Goal: Task Accomplishment & Management: Use online tool/utility

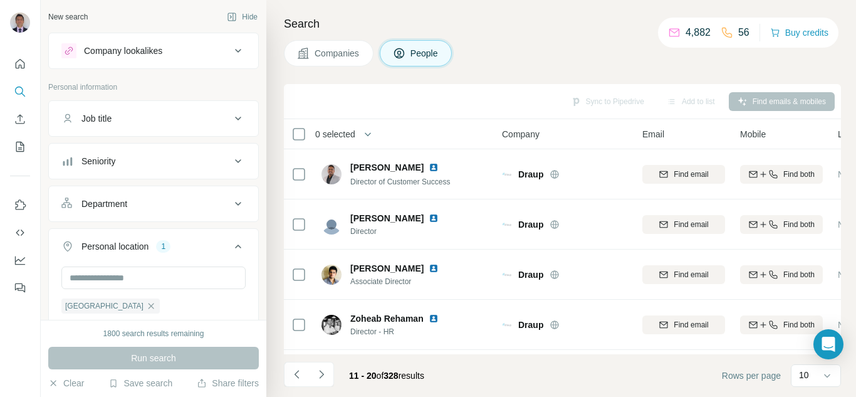
scroll to position [63, 0]
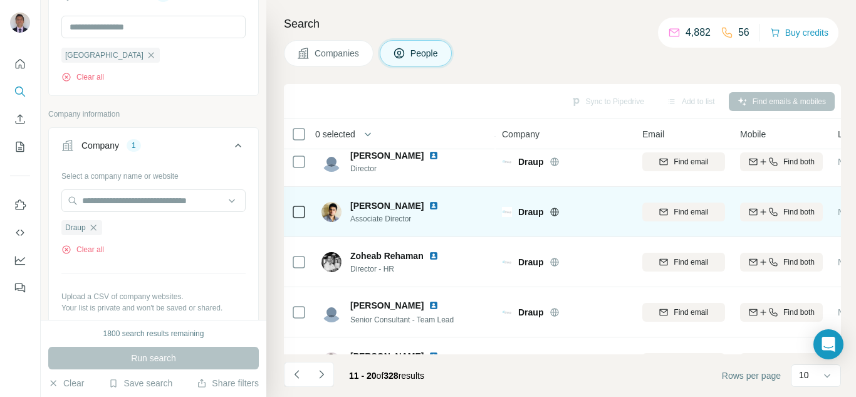
click at [429, 204] on img at bounding box center [434, 206] width 10 height 10
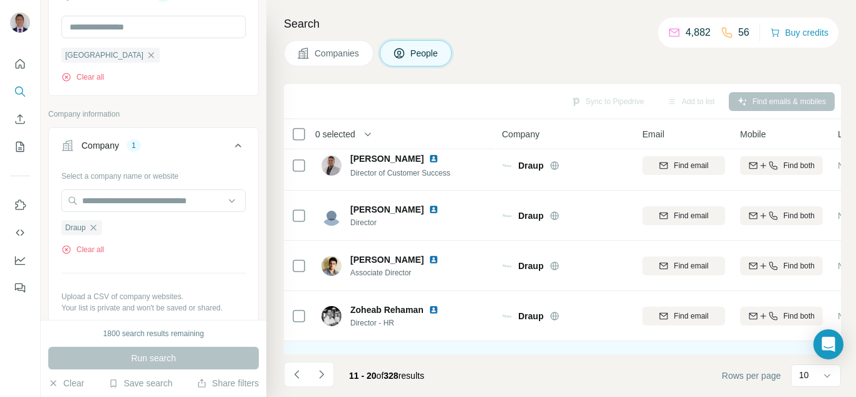
scroll to position [0, 0]
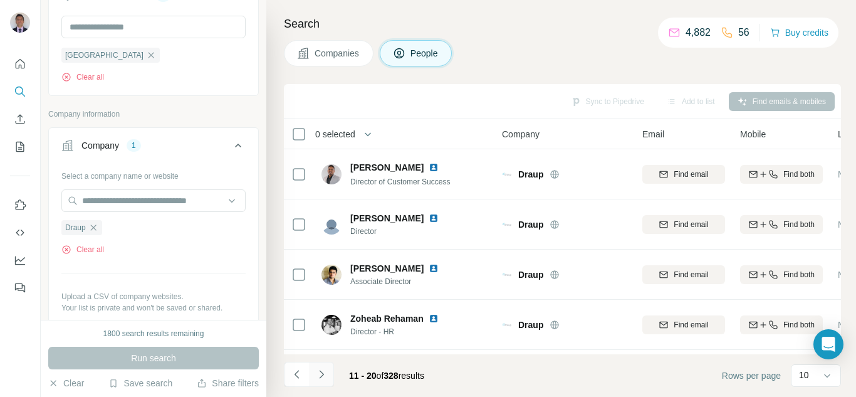
click at [320, 377] on icon "Navigate to next page" at bounding box center [321, 374] width 4 height 8
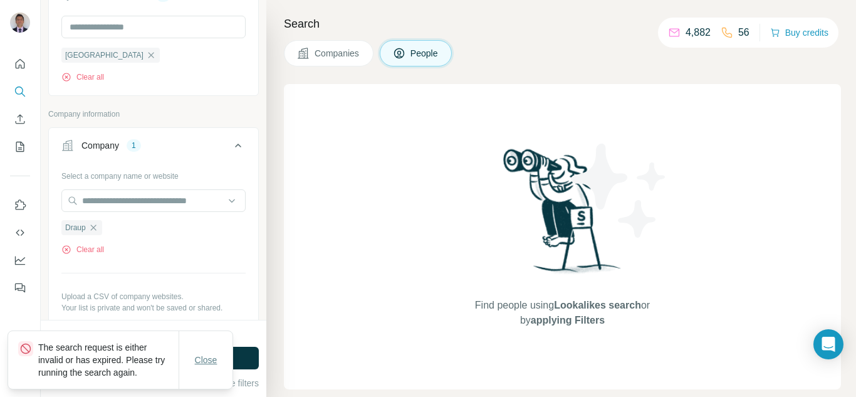
click at [212, 361] on span "Close" at bounding box center [206, 360] width 23 height 13
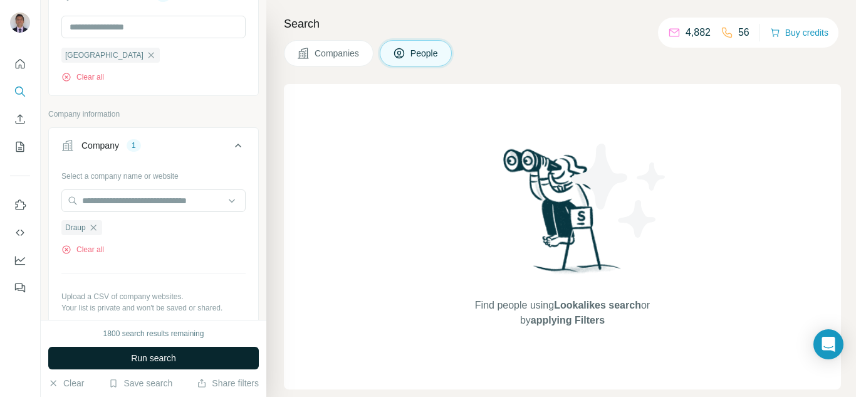
click at [108, 350] on button "Run search" at bounding box center [153, 358] width 211 height 23
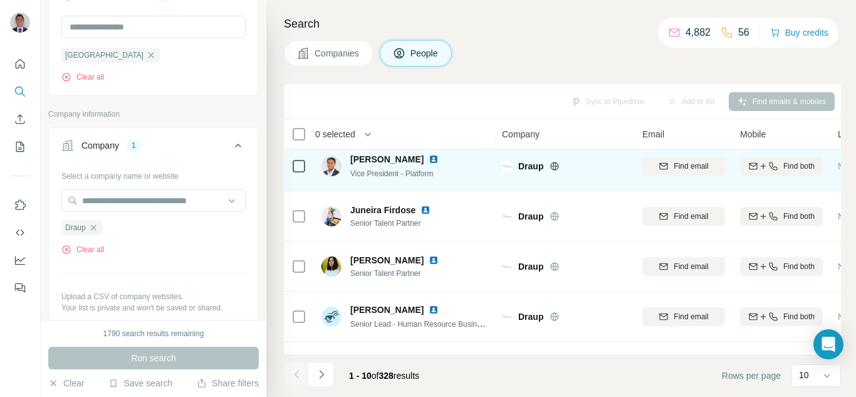
scroll to position [125, 0]
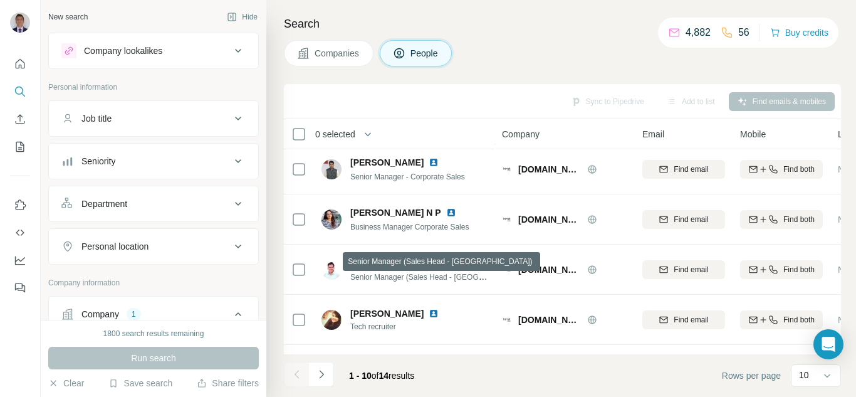
scroll to position [303, 0]
